Goal: Register for event/course

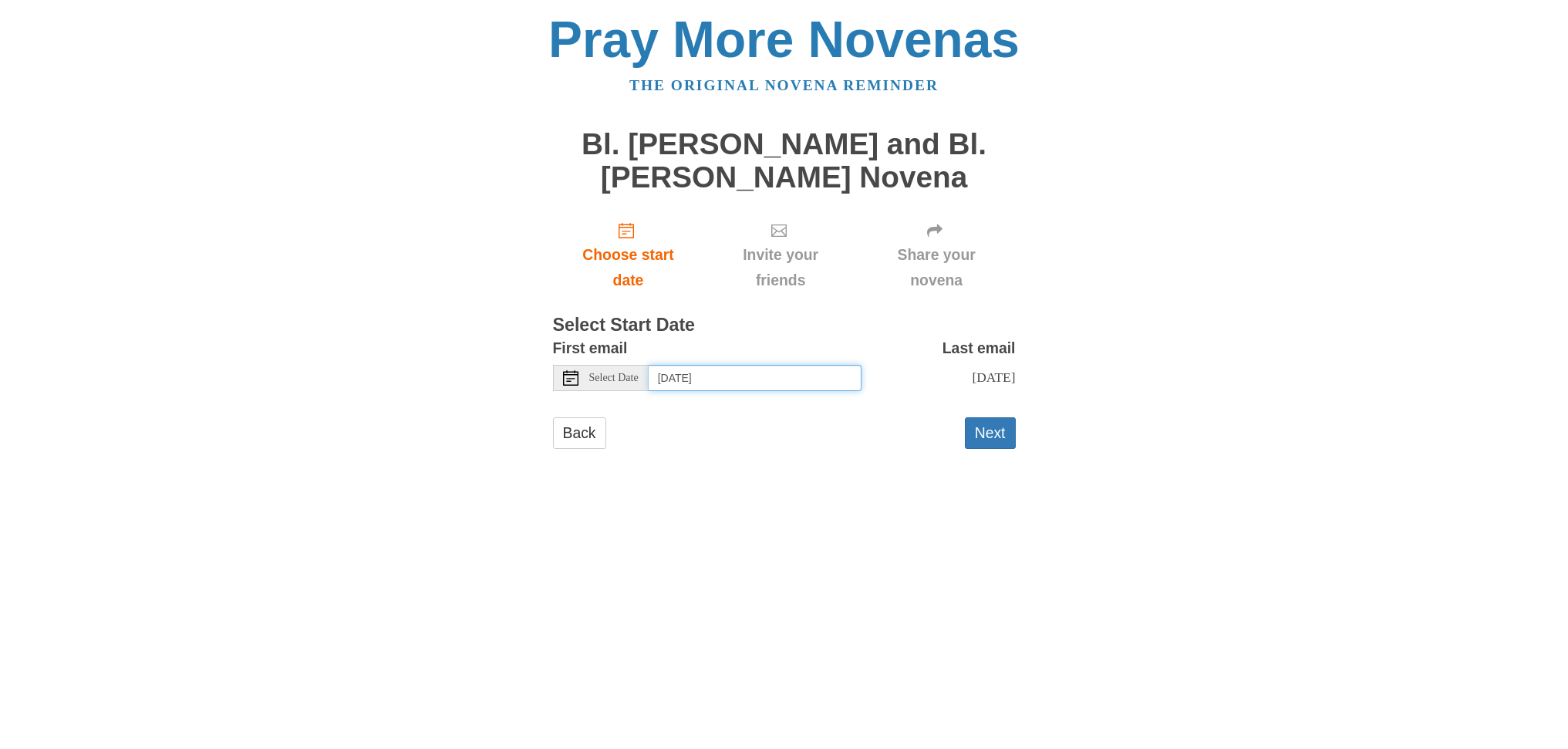
click at [845, 382] on input "[DATE]" at bounding box center [754, 378] width 213 height 26
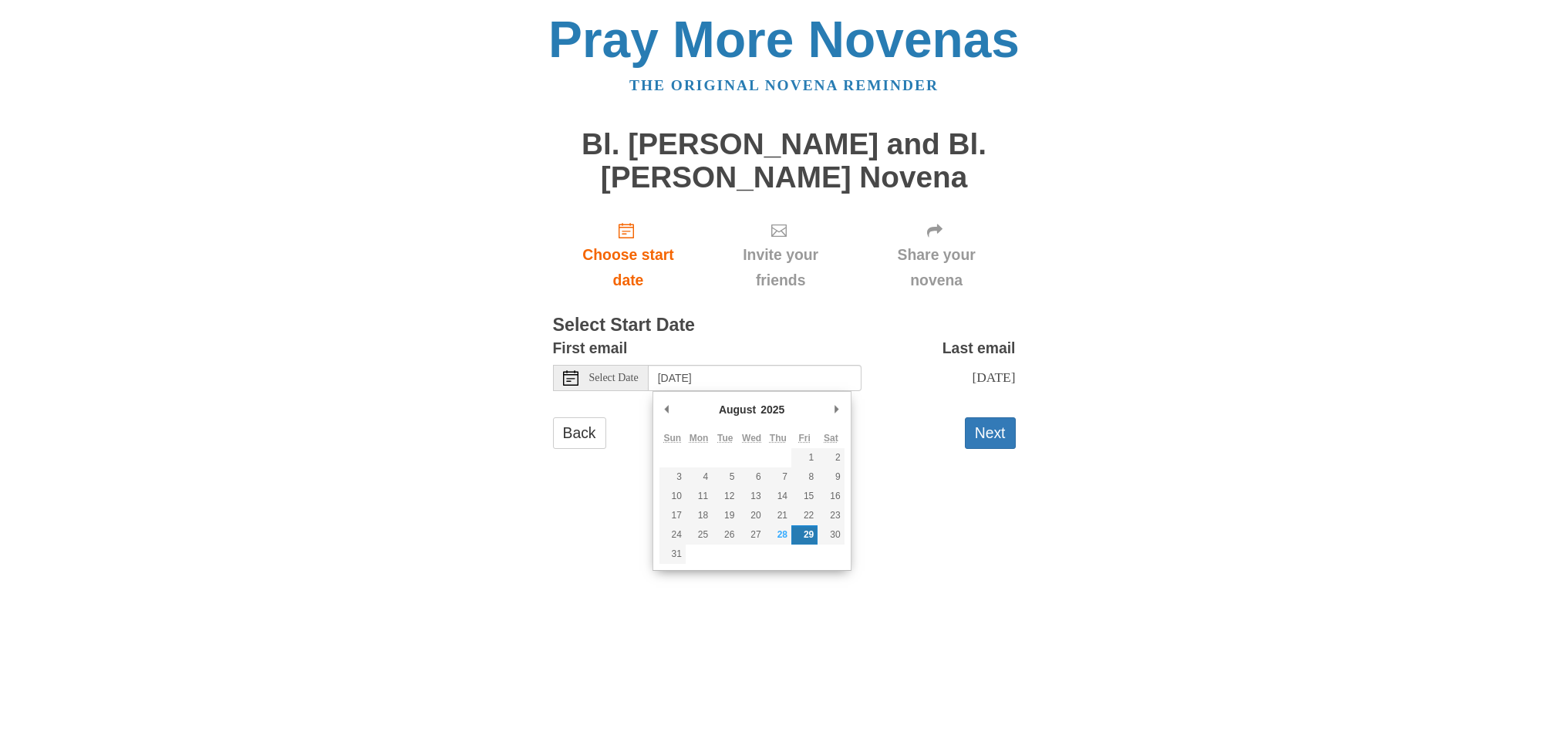
click at [1190, 341] on div "Pray More Novenas The original novena reminder Bl. [PERSON_NAME] and Bl. [PERSO…" at bounding box center [784, 246] width 902 height 494
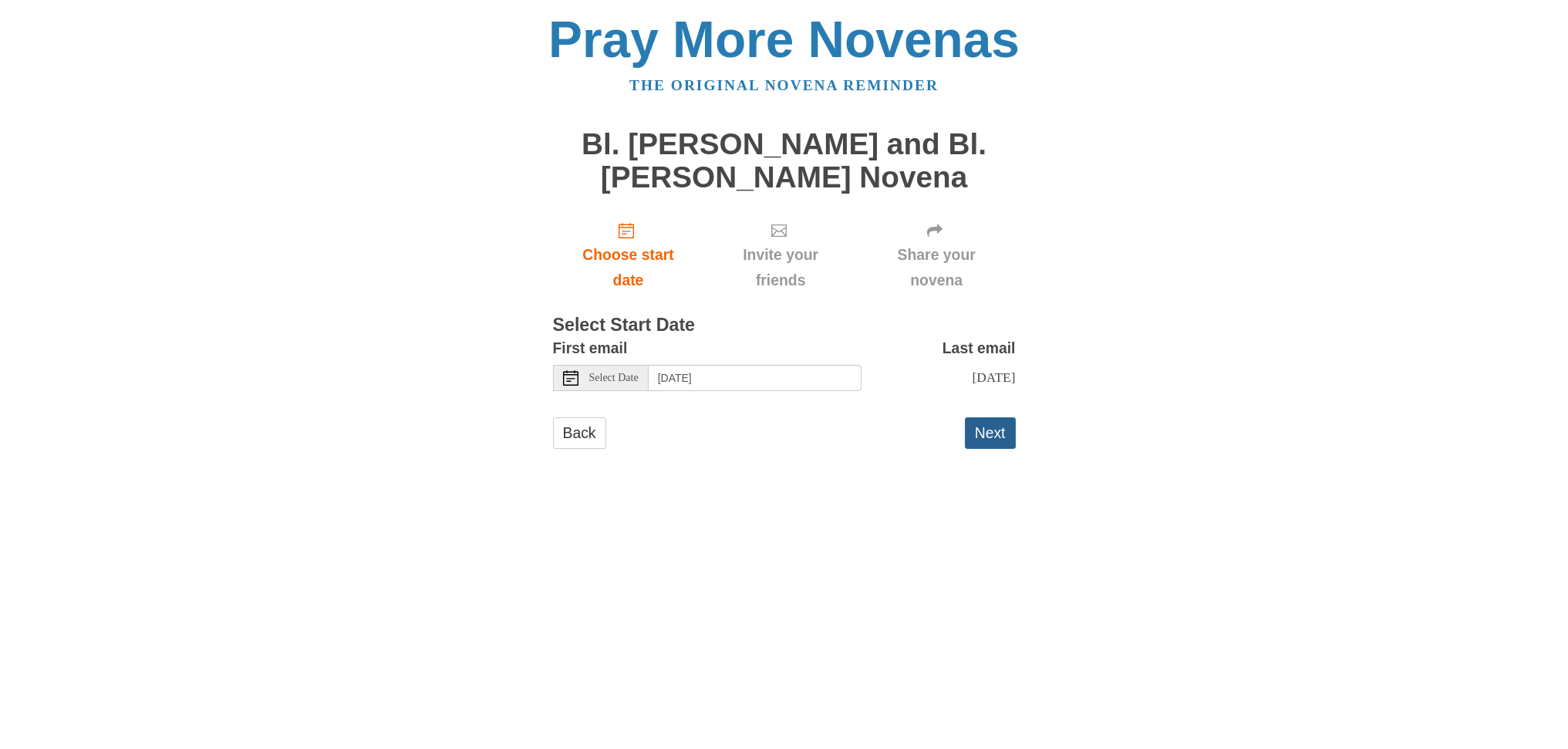
click at [1010, 434] on button "Next" at bounding box center [990, 433] width 51 height 32
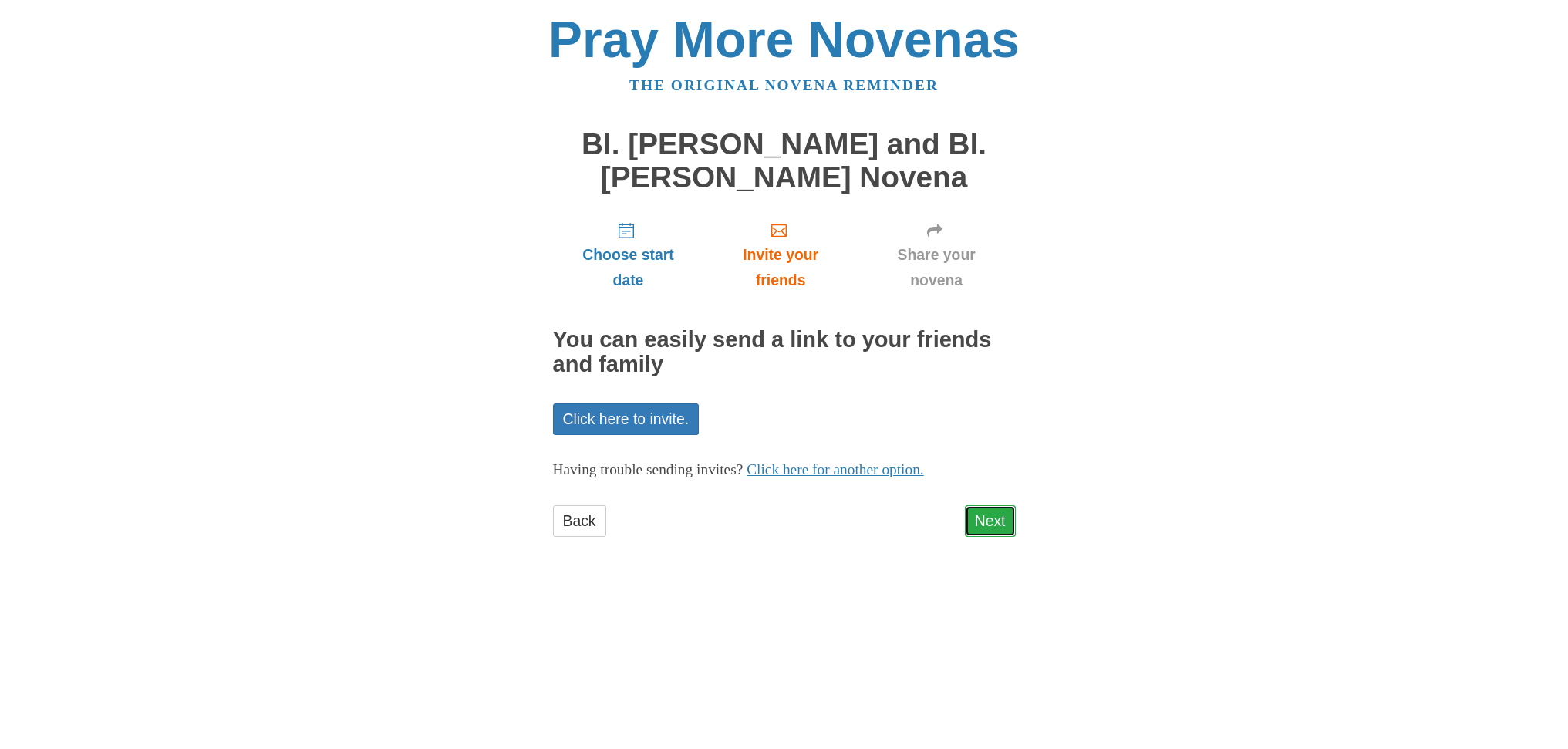
click at [1006, 532] on link "Next" at bounding box center [990, 520] width 51 height 32
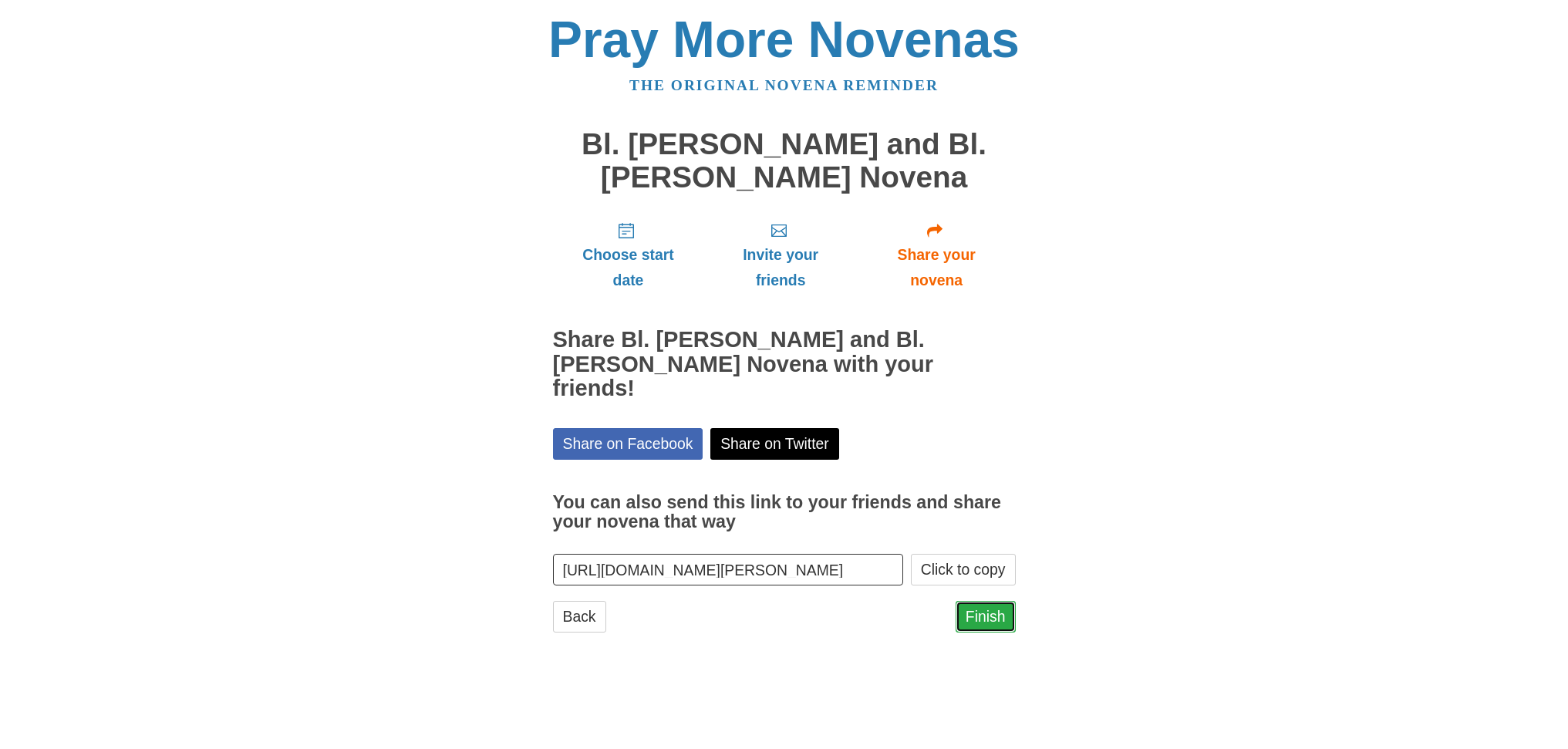
click at [1002, 601] on link "Finish" at bounding box center [985, 616] width 60 height 32
